Goal: Use online tool/utility

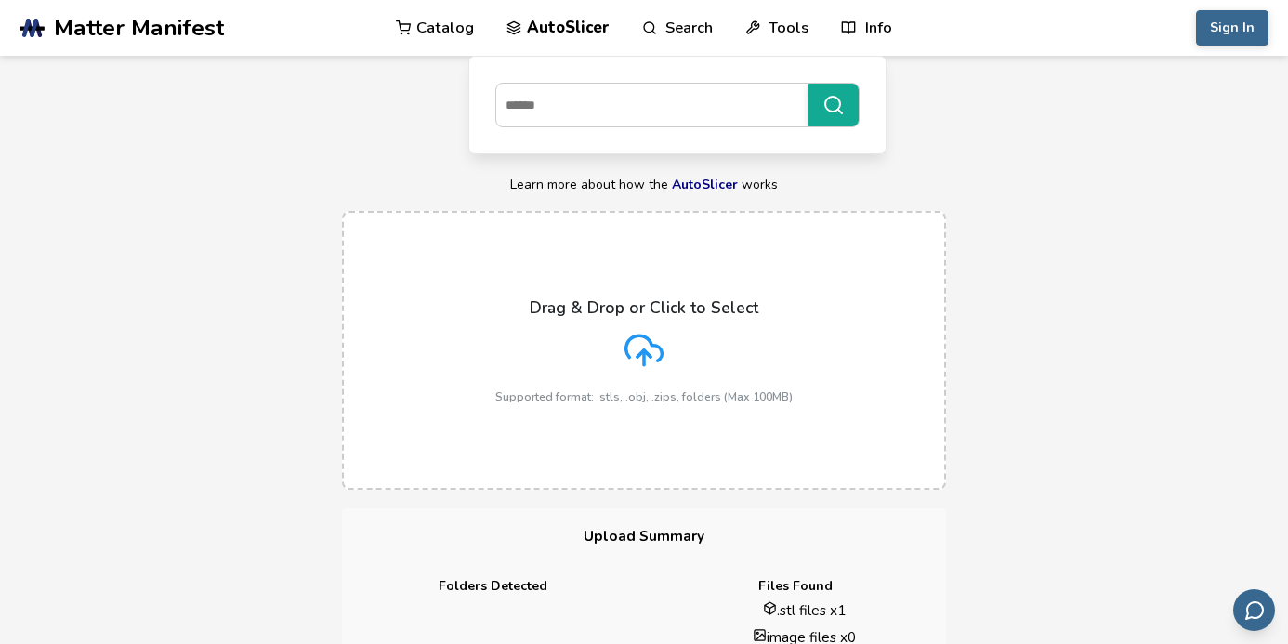
click at [660, 360] on icon at bounding box center [644, 347] width 36 height 25
click at [0, 0] on input "Drag & Drop or Click to Select Supported format: .stls, .obj, .zips, folders (M…" at bounding box center [0, 0] width 0 height 0
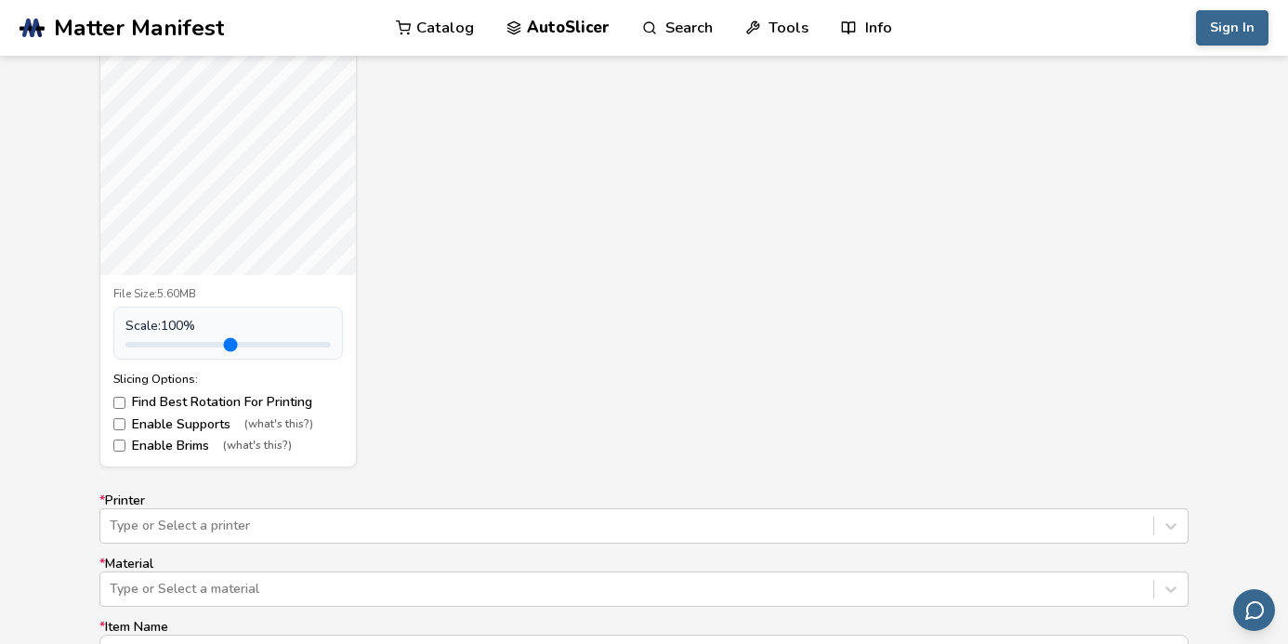
scroll to position [892, 0]
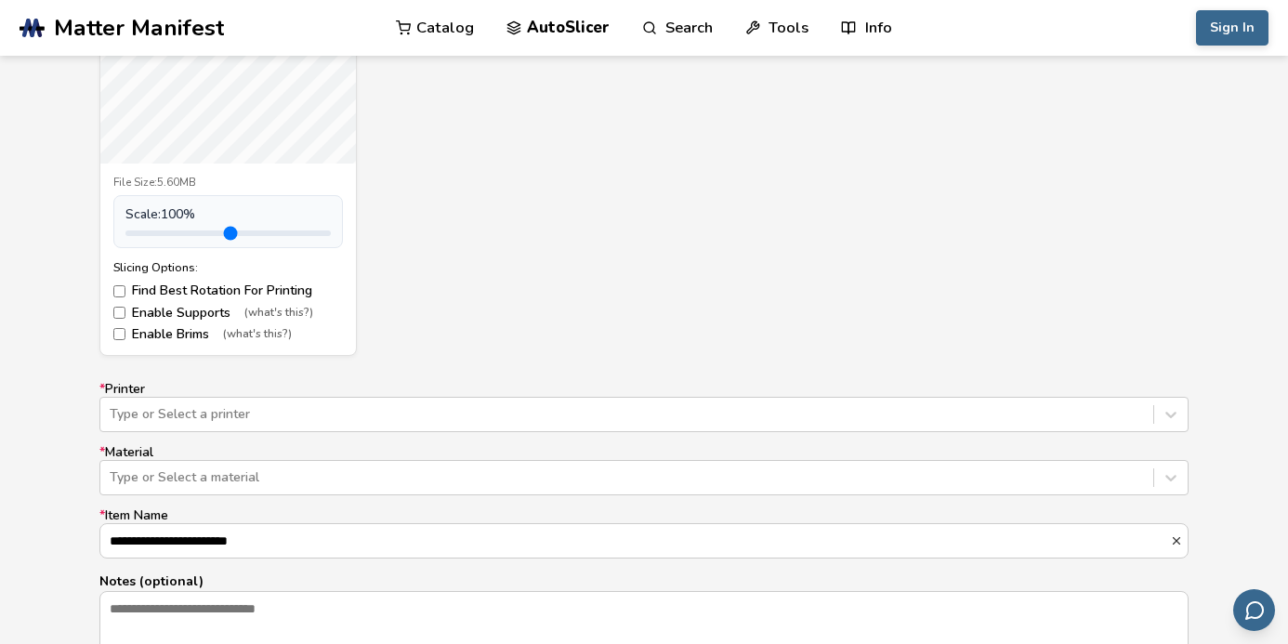
click at [178, 314] on label "Enable Supports (what's this?)" at bounding box center [227, 313] width 229 height 15
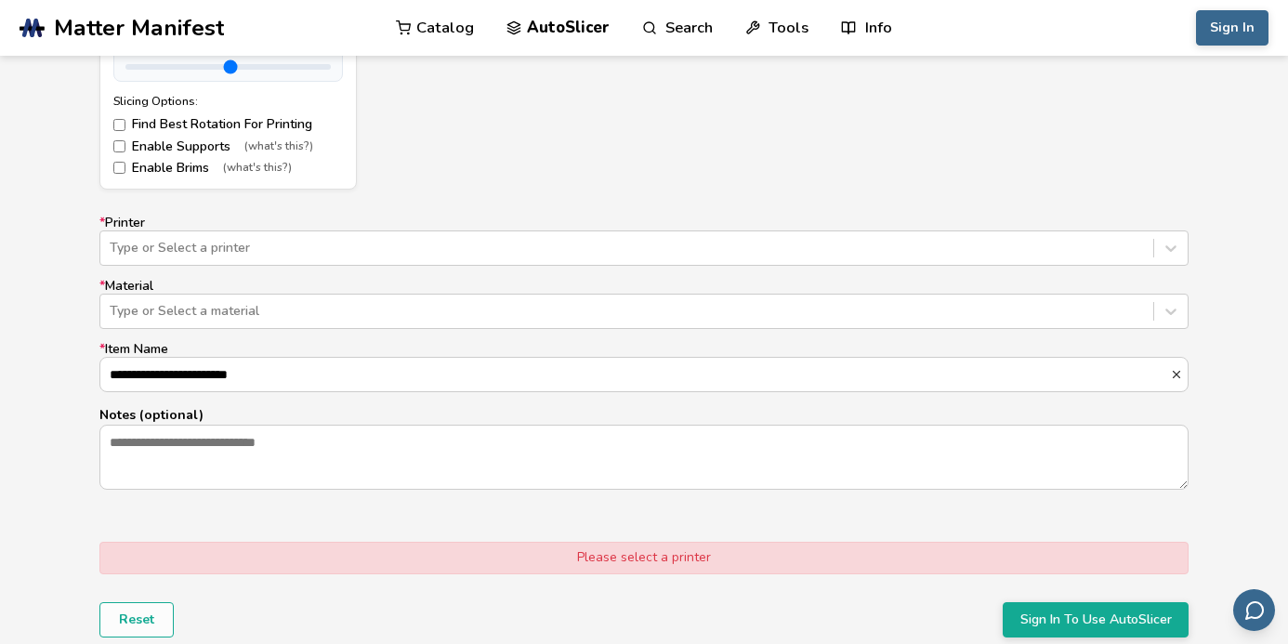
scroll to position [1115, 0]
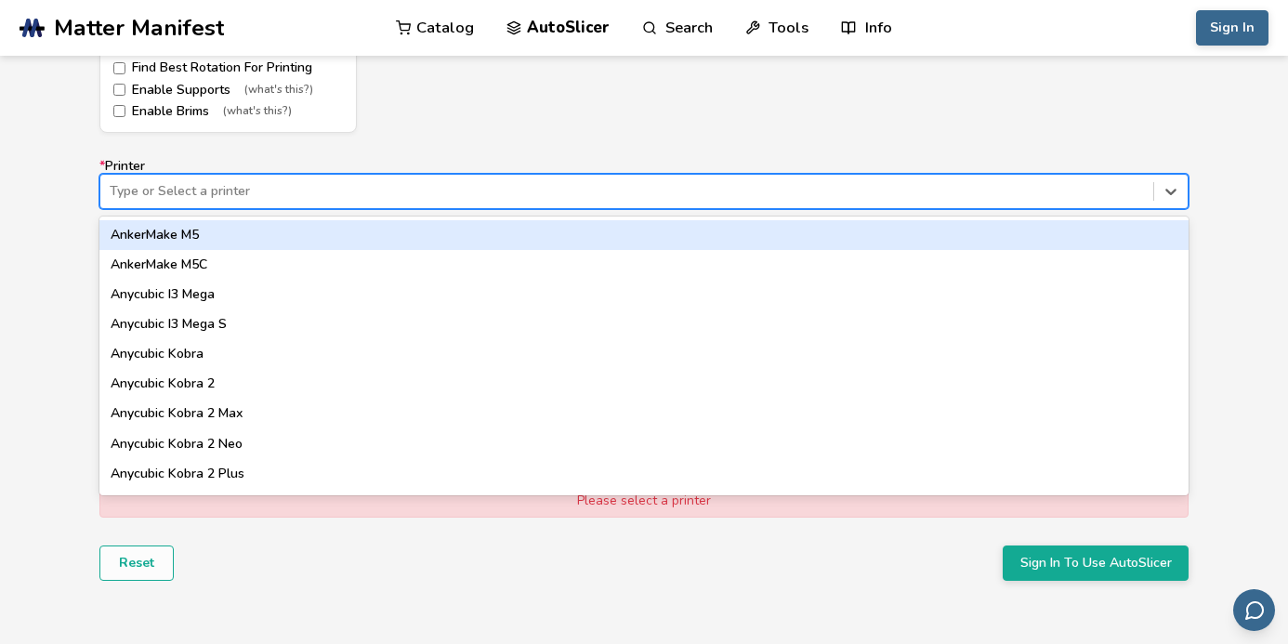
click at [763, 190] on div at bounding box center [627, 191] width 1034 height 19
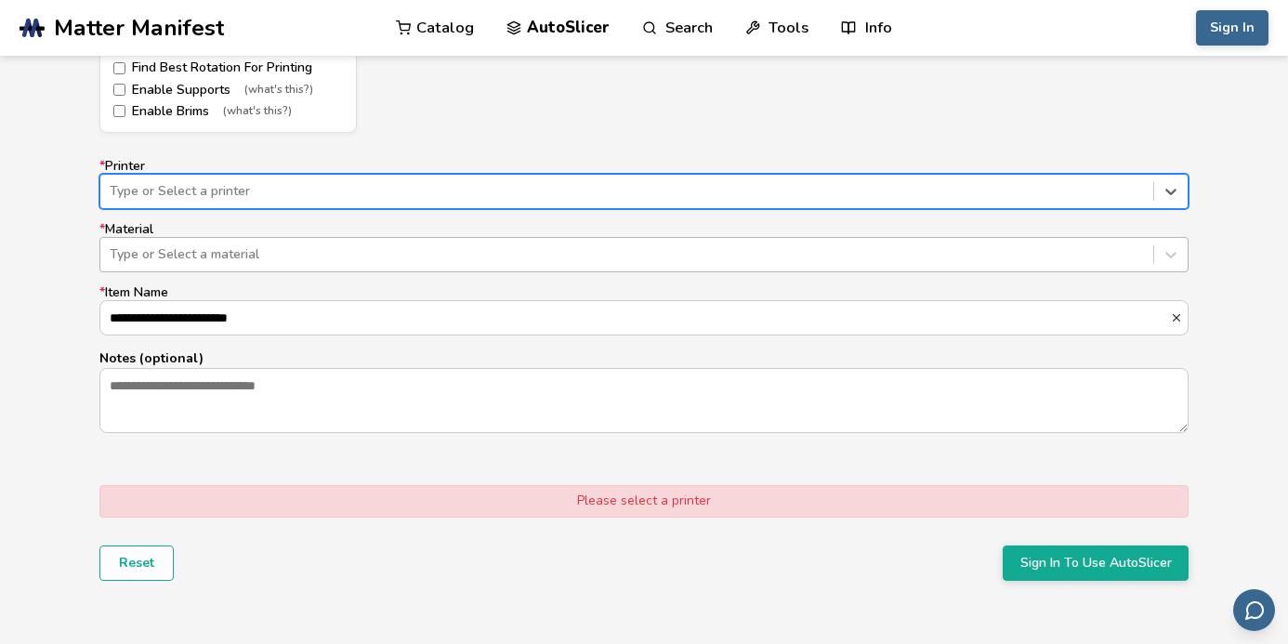
click at [748, 260] on div at bounding box center [627, 254] width 1034 height 19
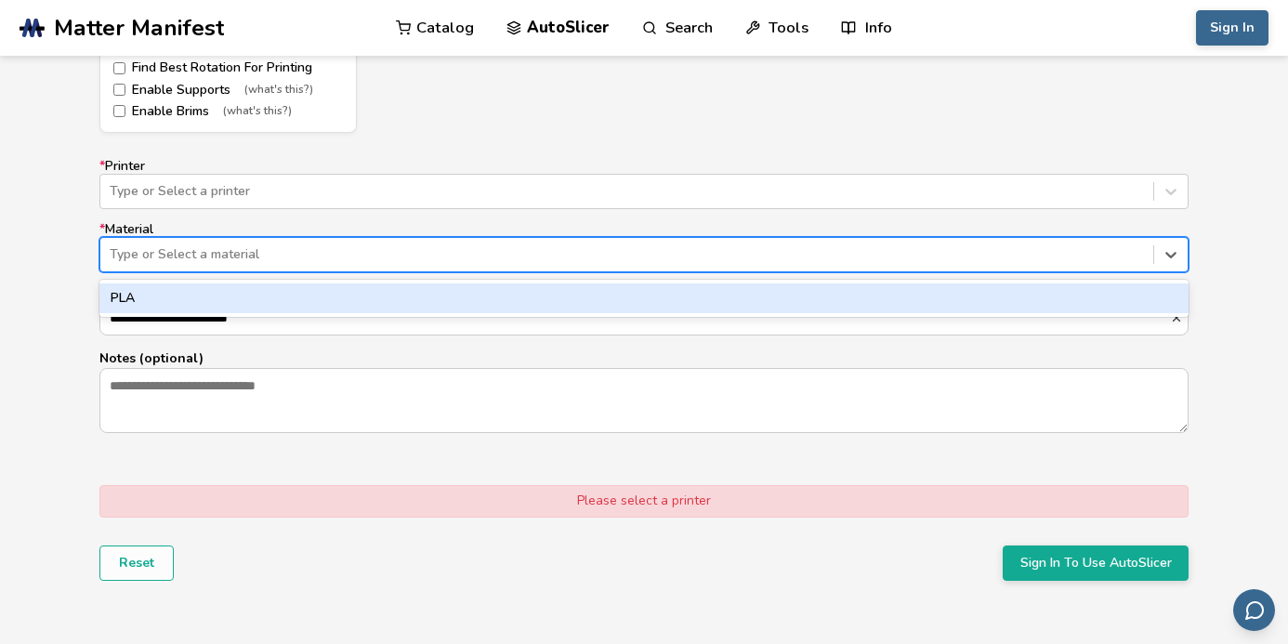
click at [712, 301] on div "PLA" at bounding box center [643, 298] width 1089 height 30
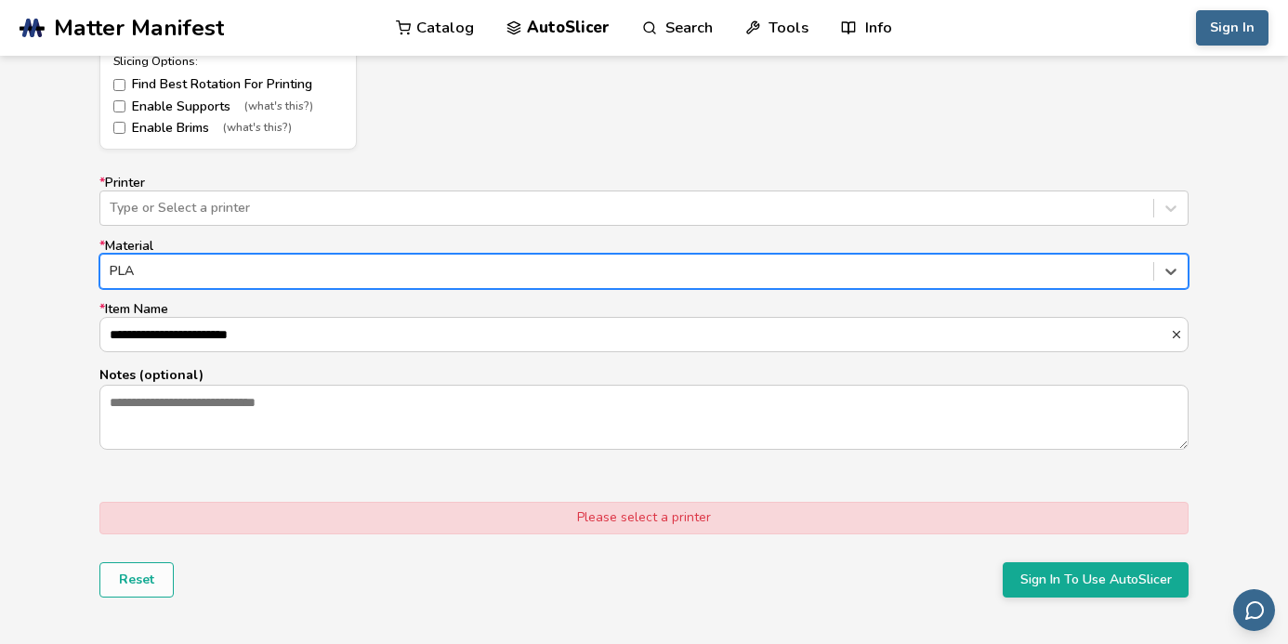
scroll to position [1003, 0]
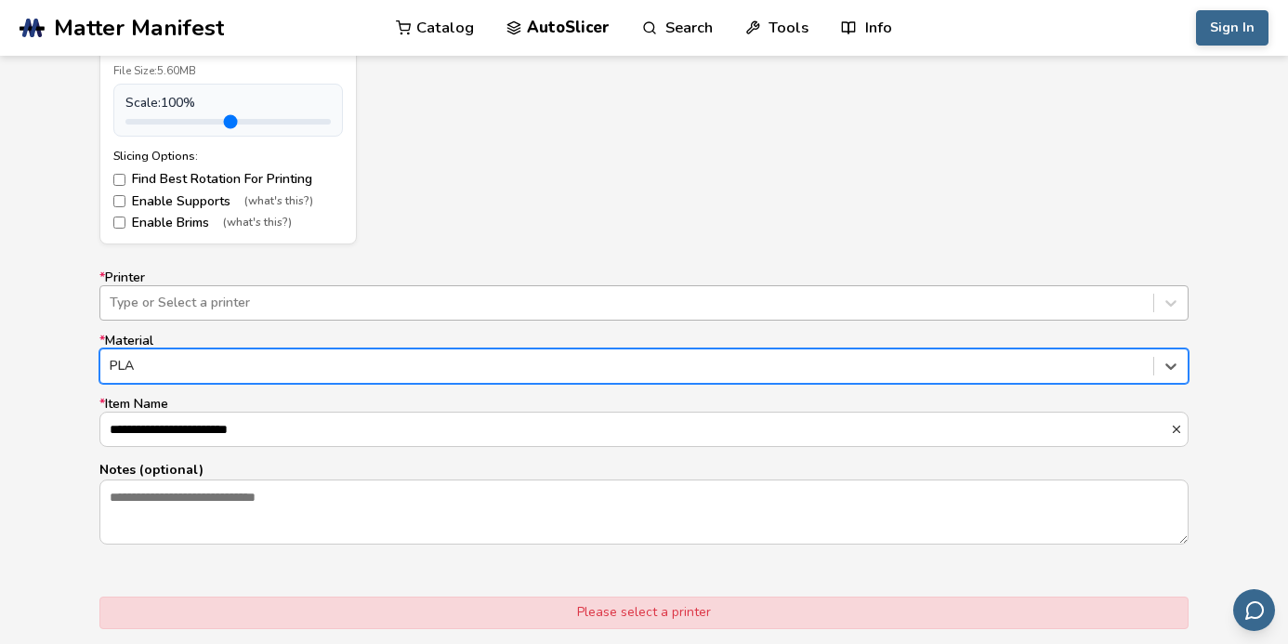
click at [665, 307] on div at bounding box center [627, 303] width 1034 height 19
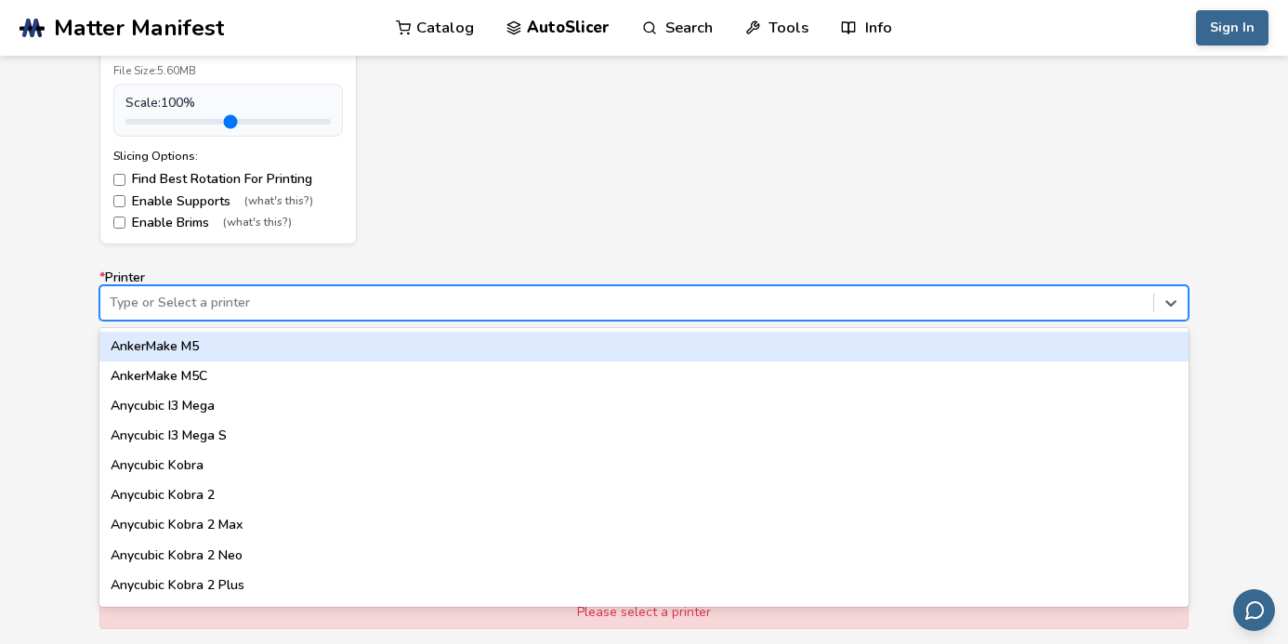
click at [468, 337] on div "AnkerMake M5" at bounding box center [643, 347] width 1089 height 30
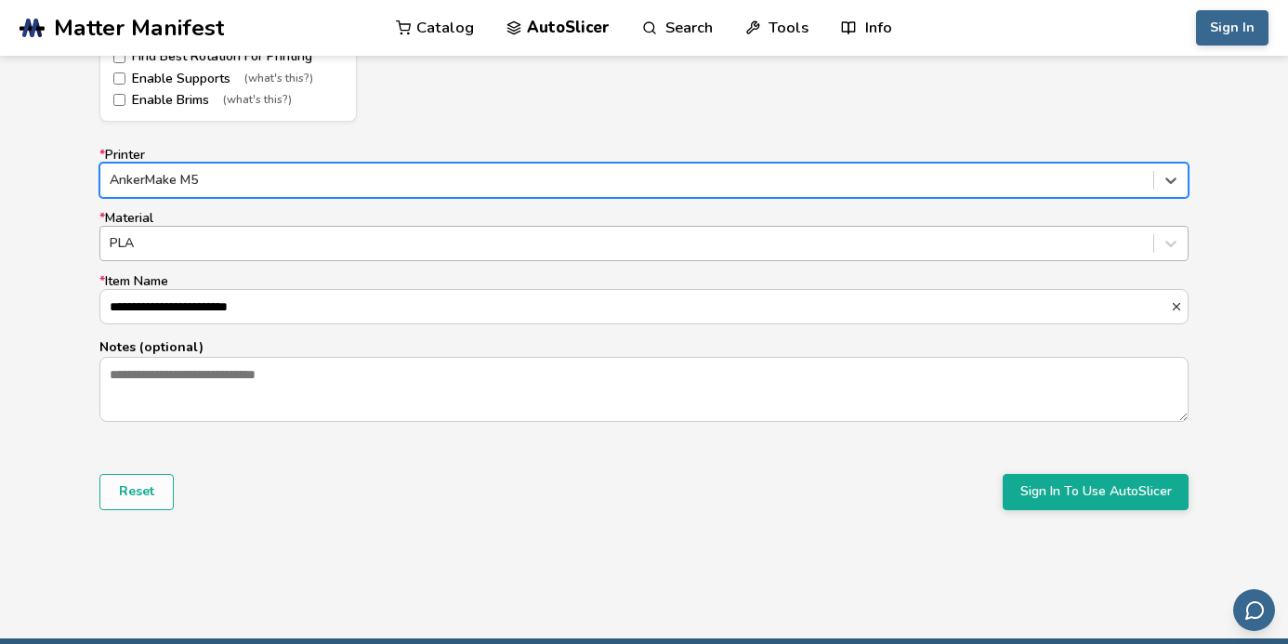
scroll to position [1226, 0]
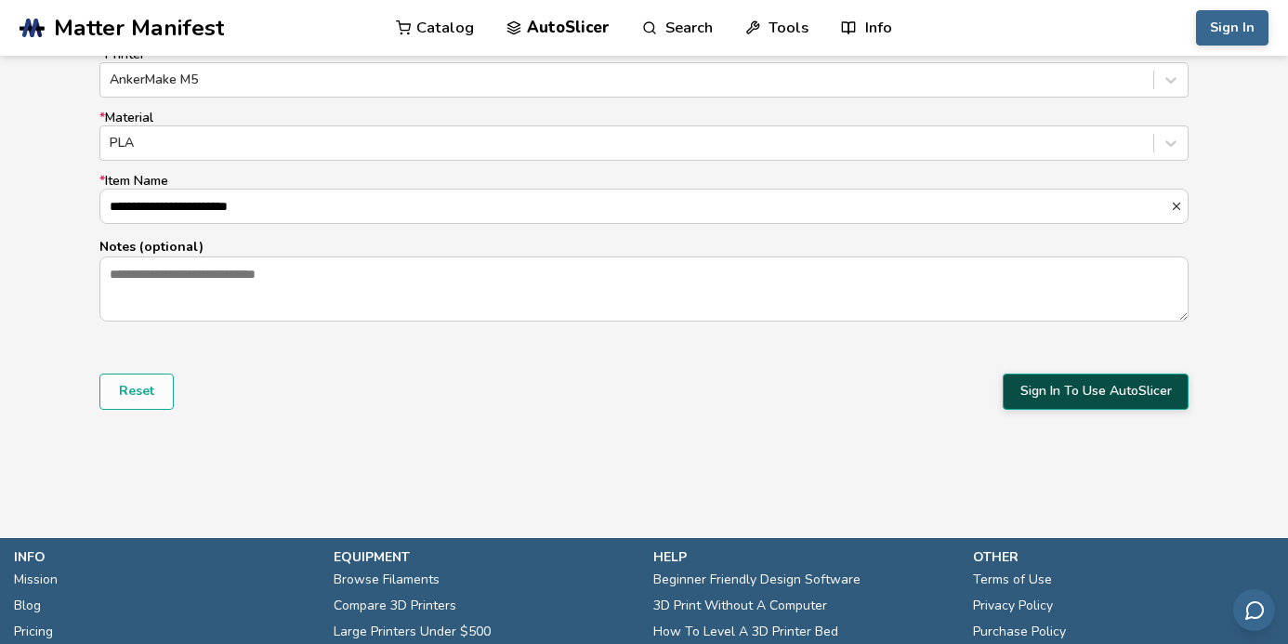
click at [1081, 400] on button "Sign In To Use AutoSlicer" at bounding box center [1095, 390] width 186 height 35
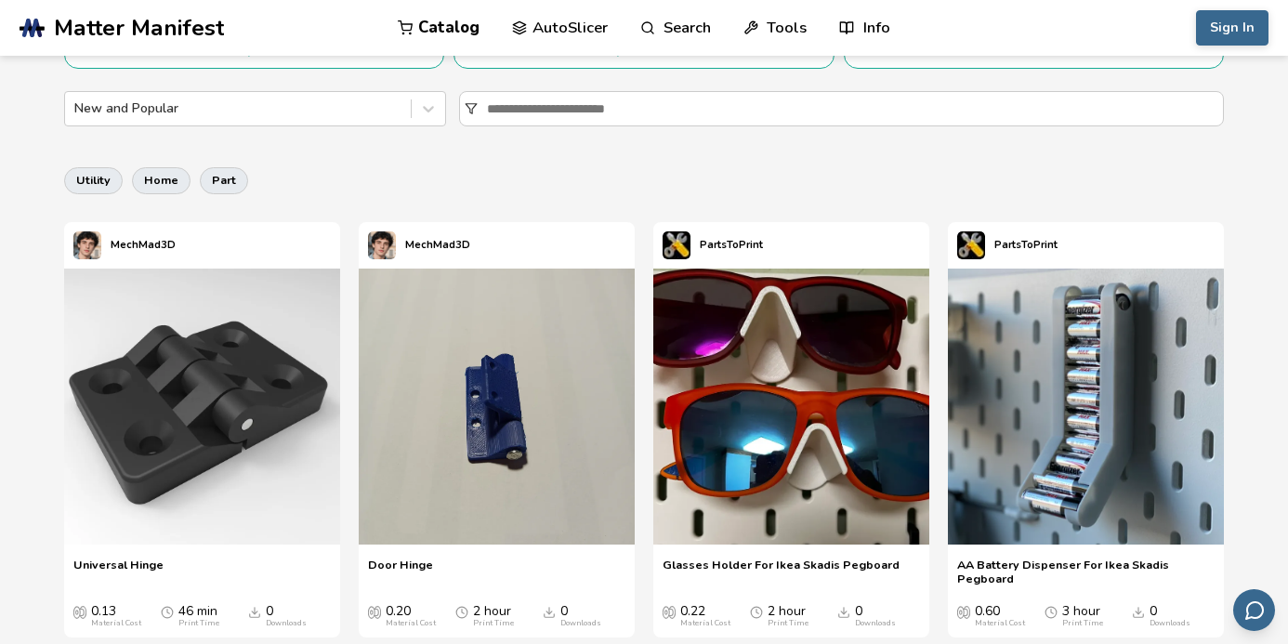
scroll to position [111, 0]
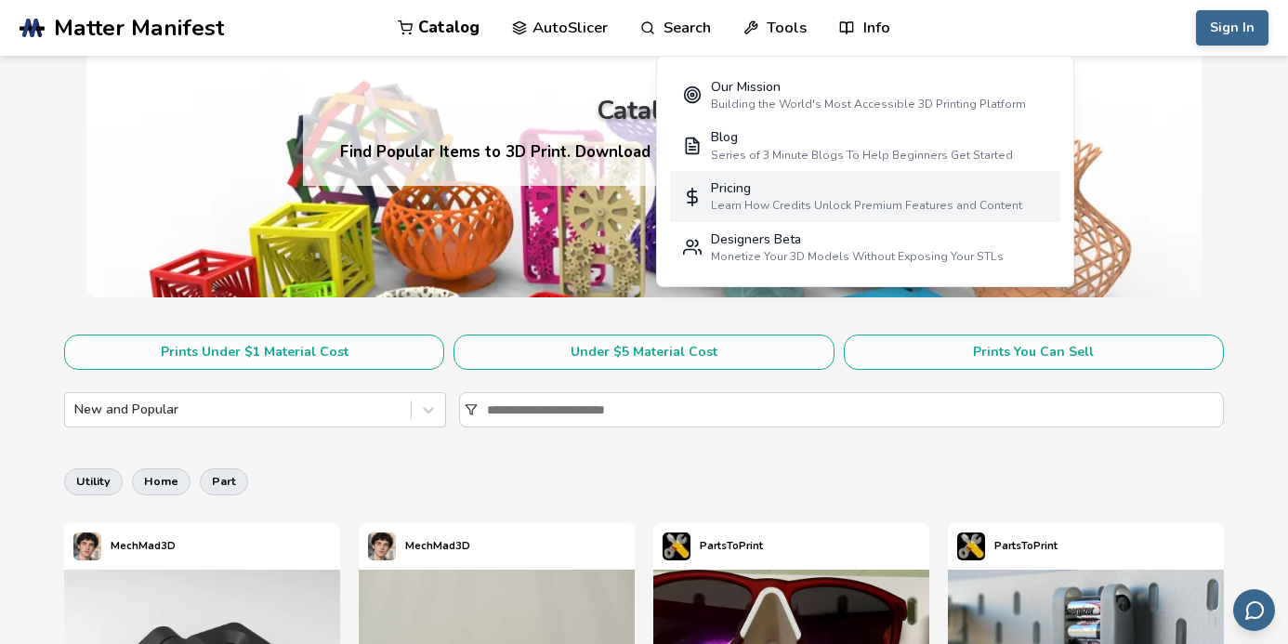
click at [867, 200] on div "Learn How Credits Unlock Premium Features and Content" at bounding box center [866, 205] width 311 height 13
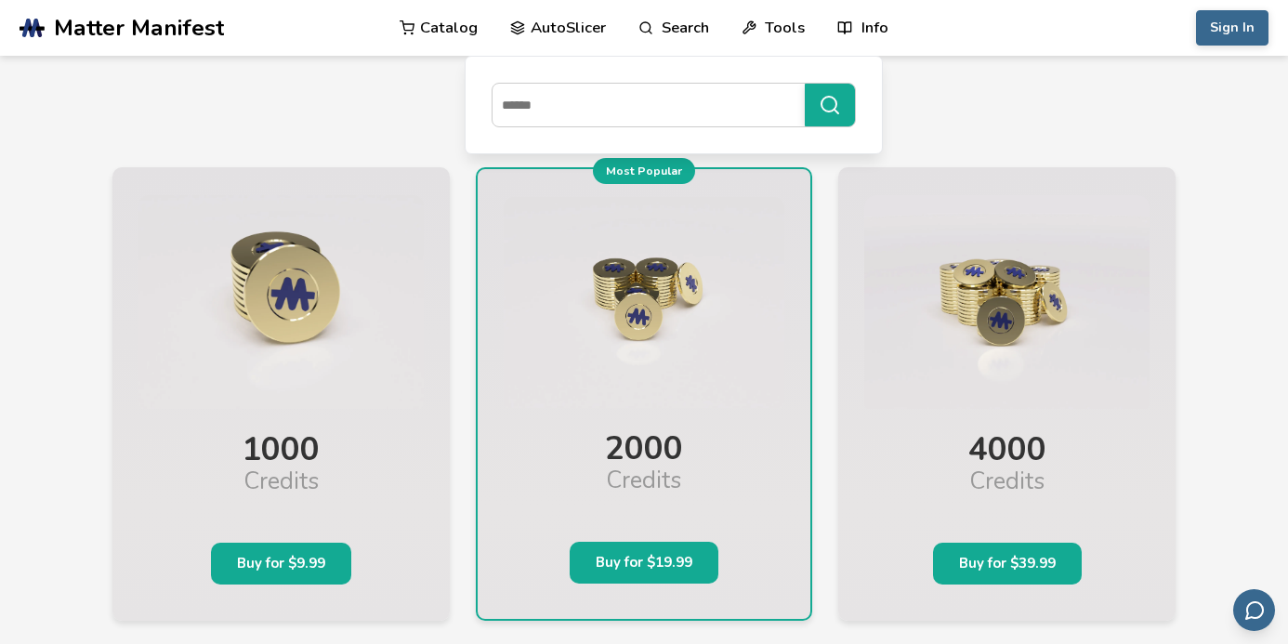
click at [560, 29] on link "AutoSlicer" at bounding box center [558, 28] width 96 height 56
